Goal: Check status: Check status

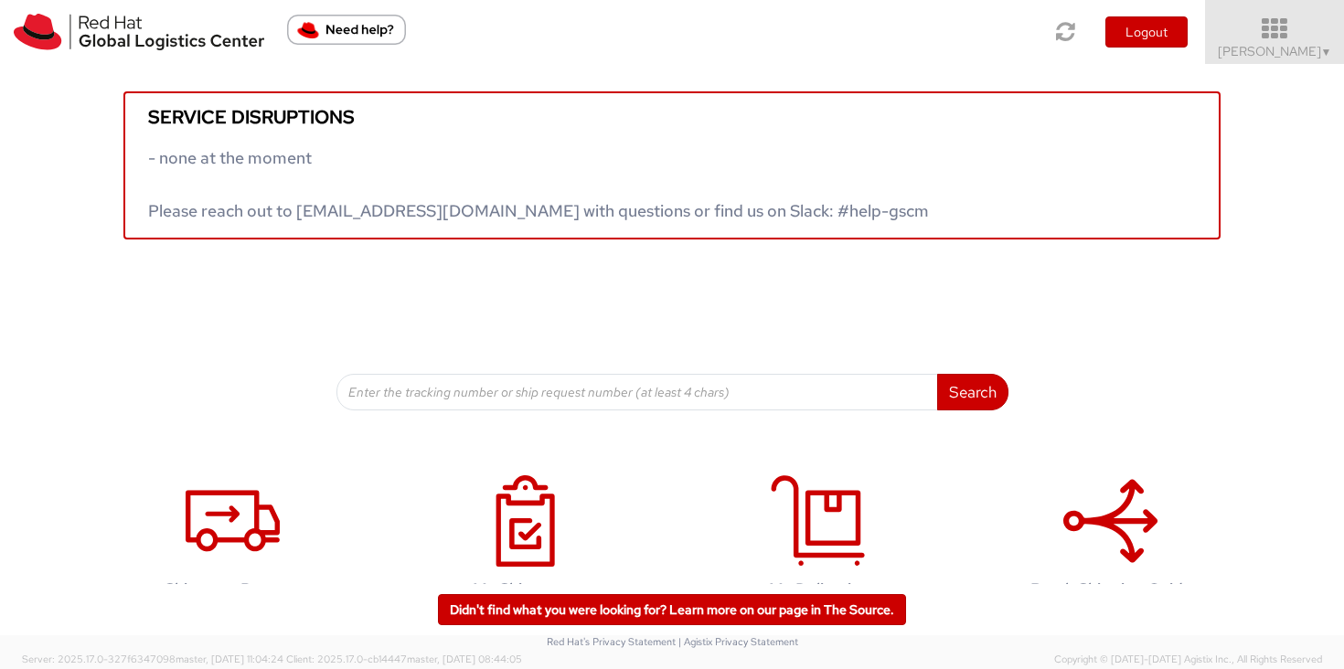
click at [1311, 56] on span "[PERSON_NAME] ▼" at bounding box center [1275, 51] width 114 height 16
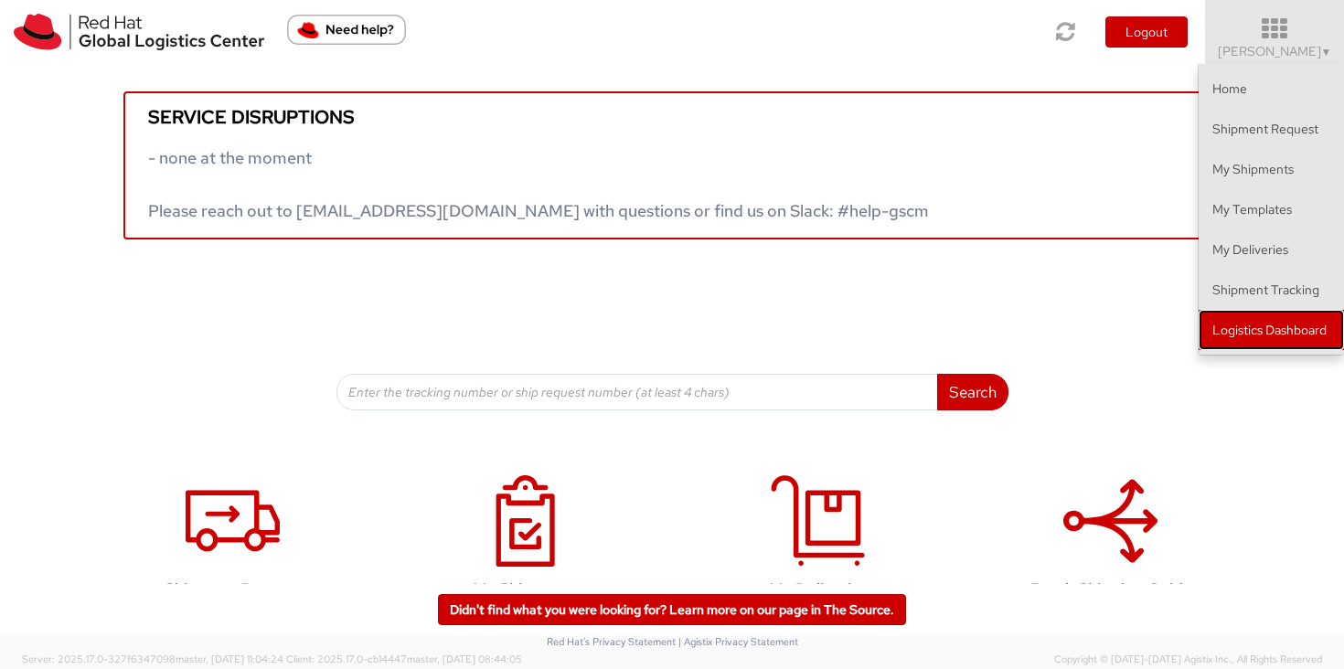
click at [1317, 321] on link "Logistics Dashboard" at bounding box center [1271, 330] width 145 height 40
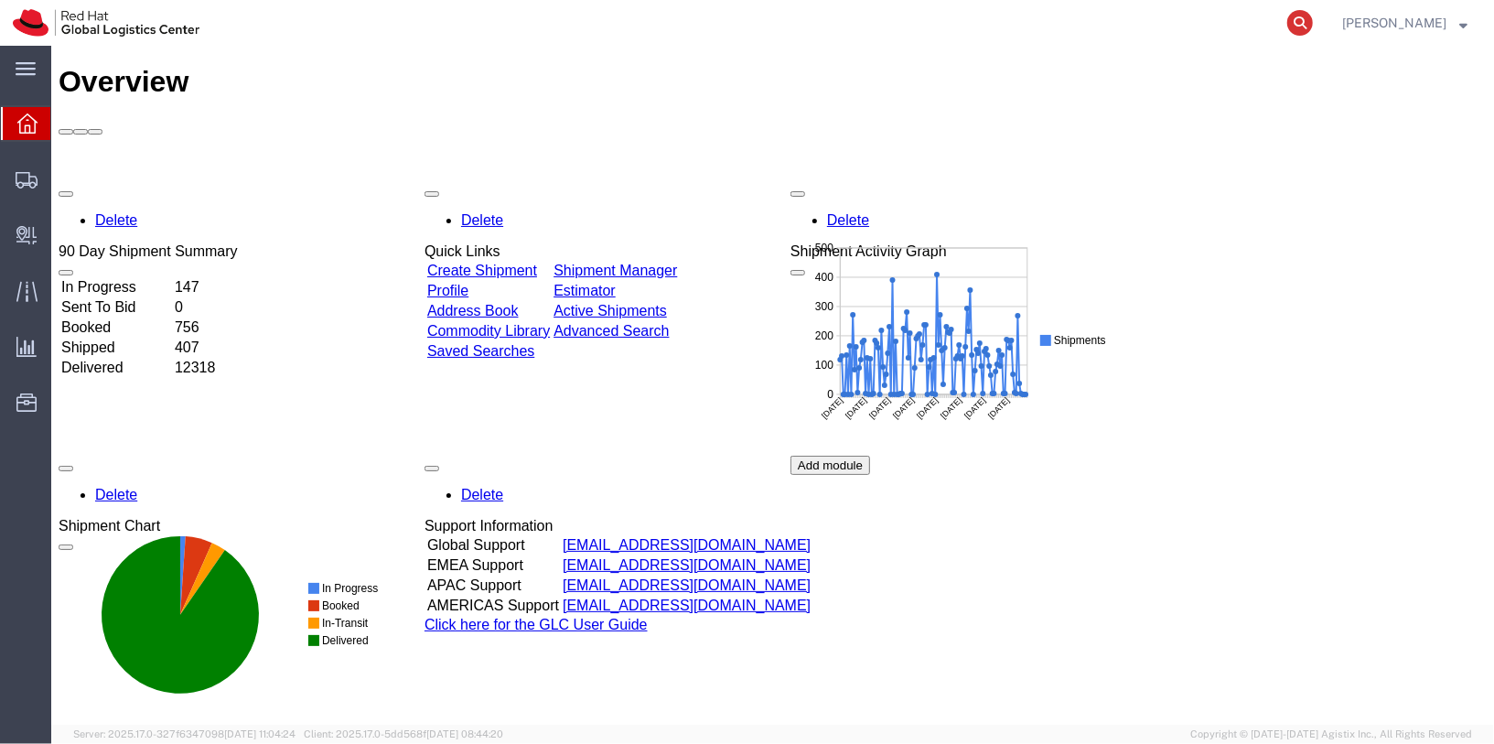
click at [1312, 29] on icon at bounding box center [1300, 23] width 26 height 26
paste input "56535437"
type input "56535437"
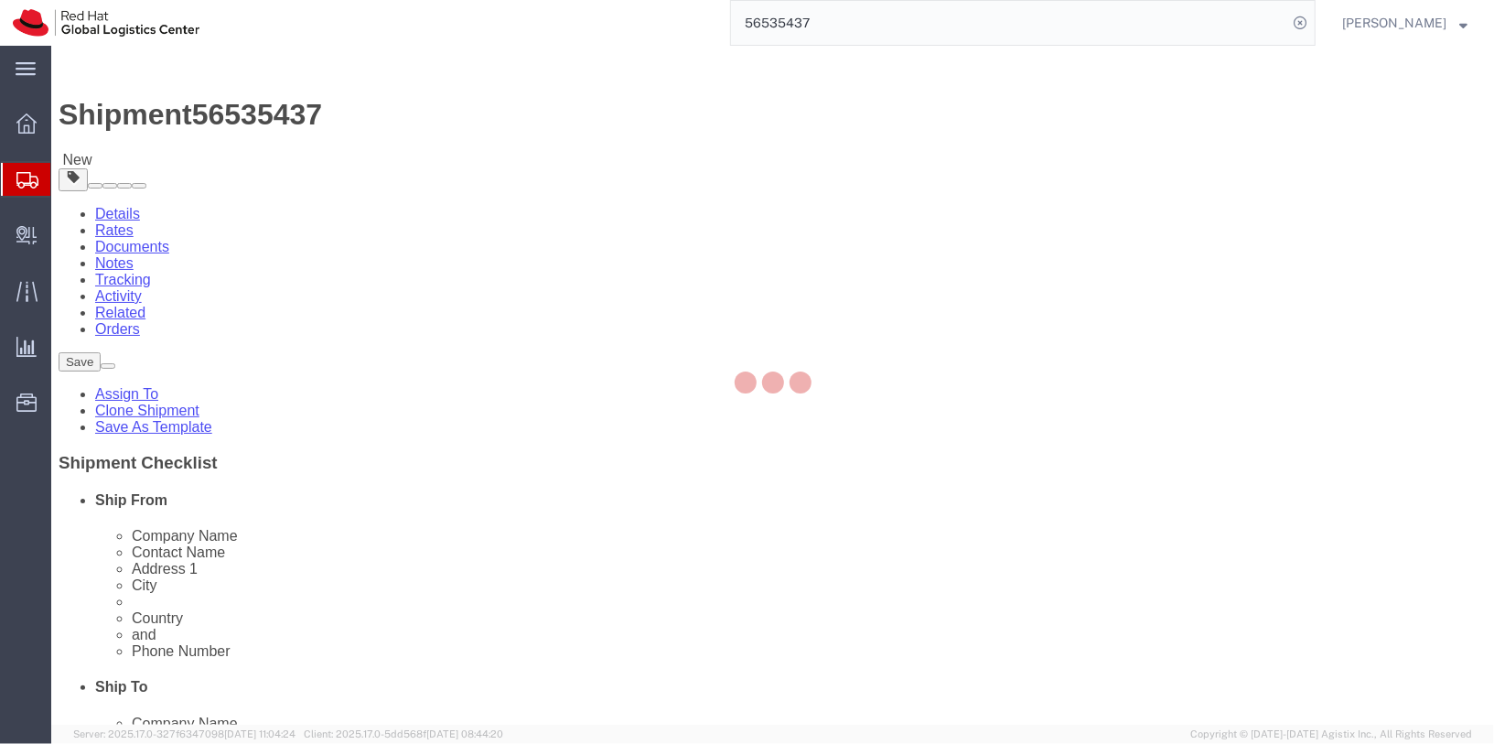
select select "51051"
select select "38025"
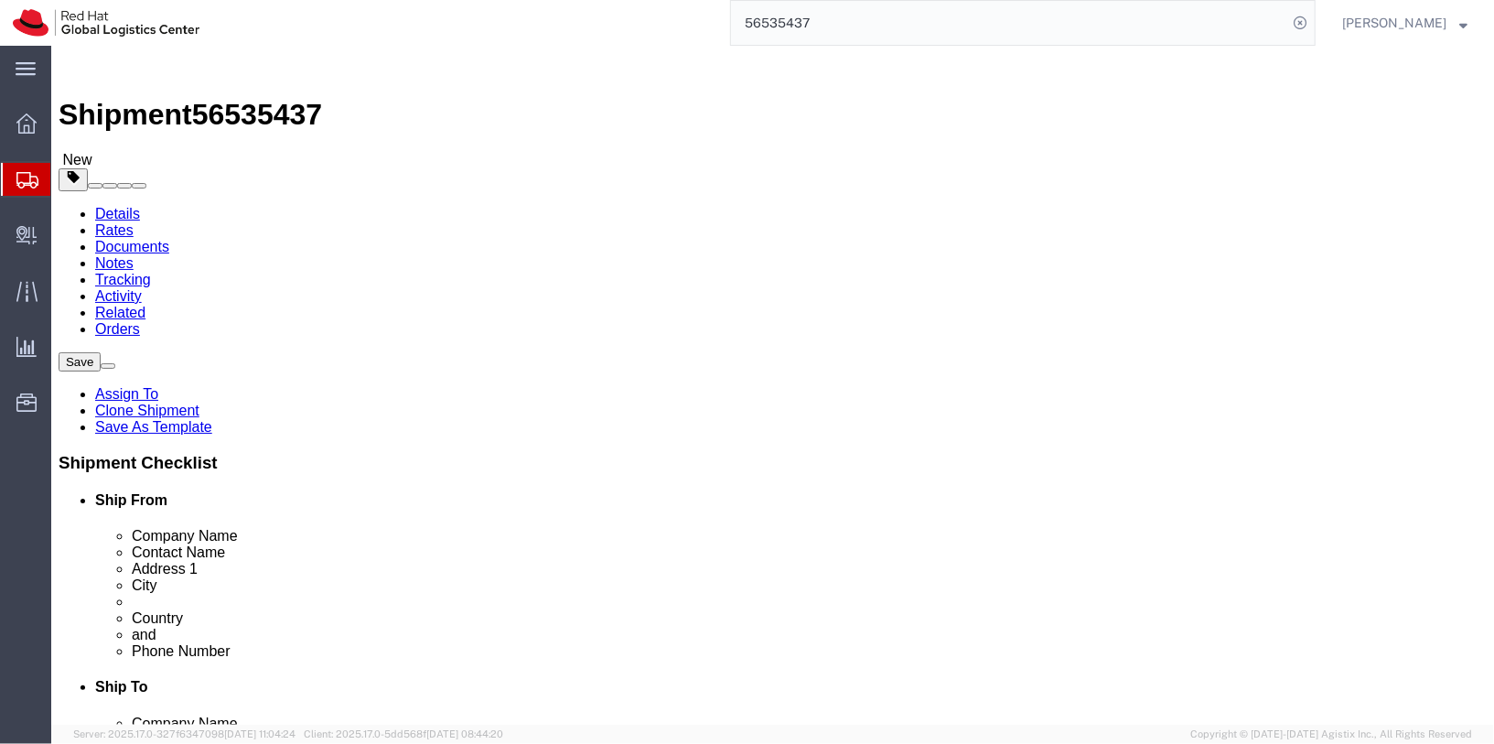
click icon
click link "Package Information"
